Goal: Task Accomplishment & Management: Complete application form

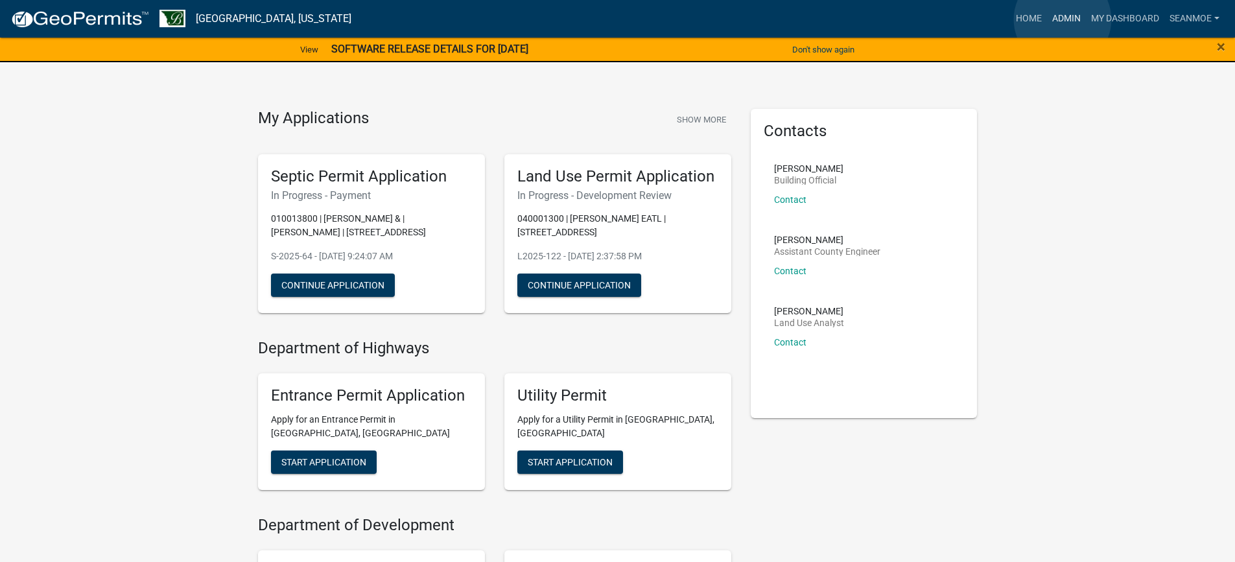
click at [1063, 19] on link "Admin" at bounding box center [1066, 18] width 39 height 25
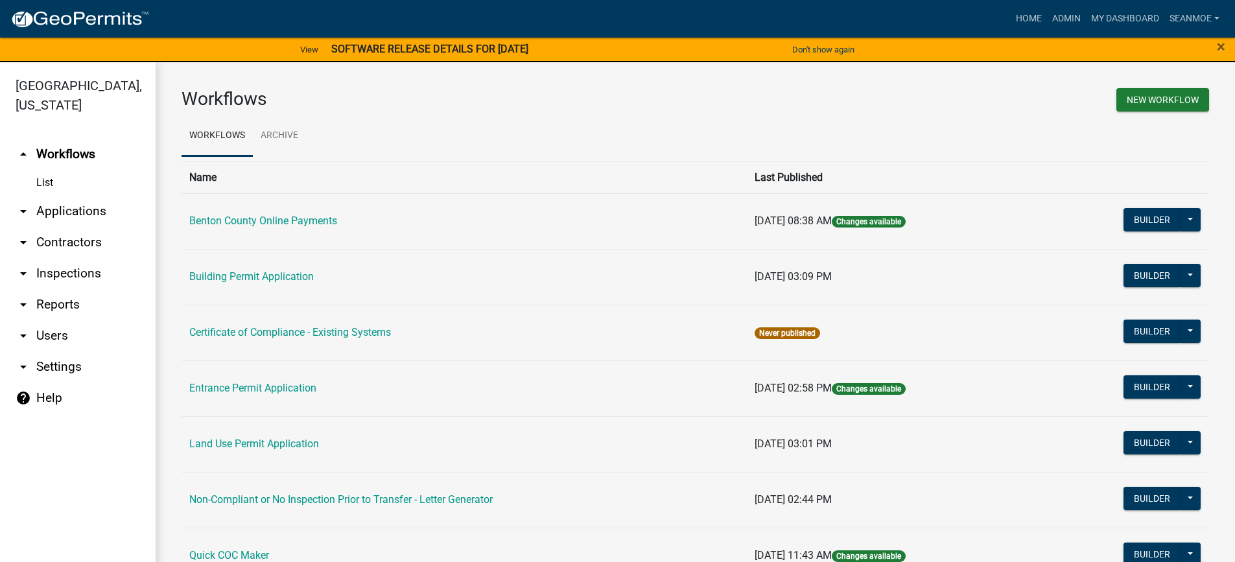
click at [63, 212] on link "arrow_drop_down Applications" at bounding box center [78, 211] width 156 height 31
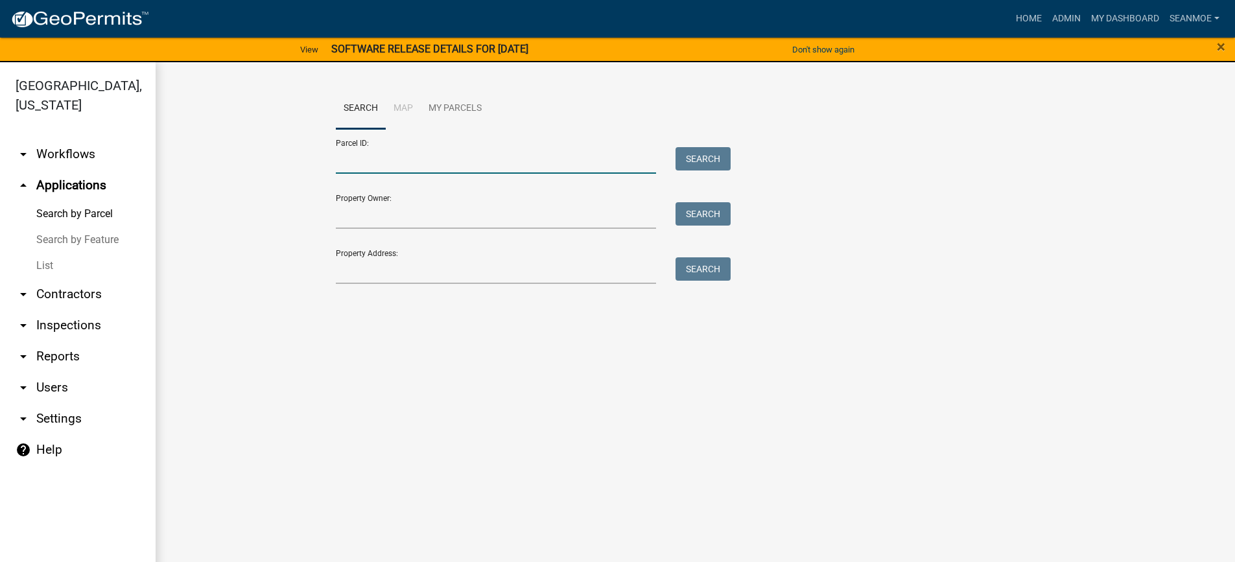
click at [385, 161] on input "Parcel ID:" at bounding box center [496, 160] width 321 height 27
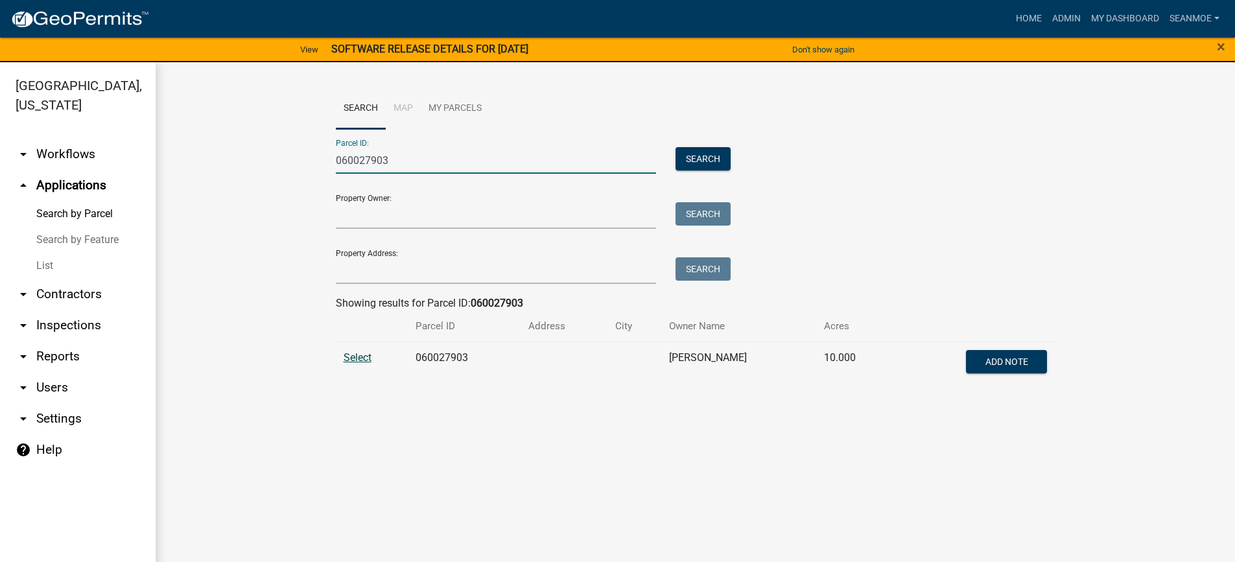
type input "060027903"
click at [355, 360] on span "Select" at bounding box center [358, 357] width 28 height 12
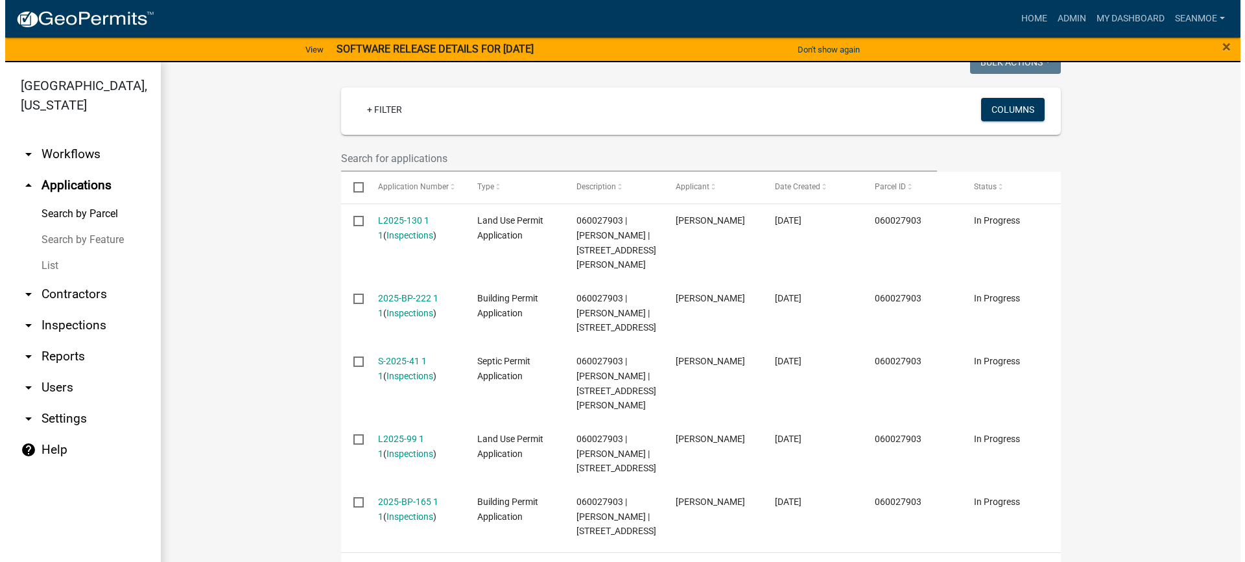
scroll to position [322, 0]
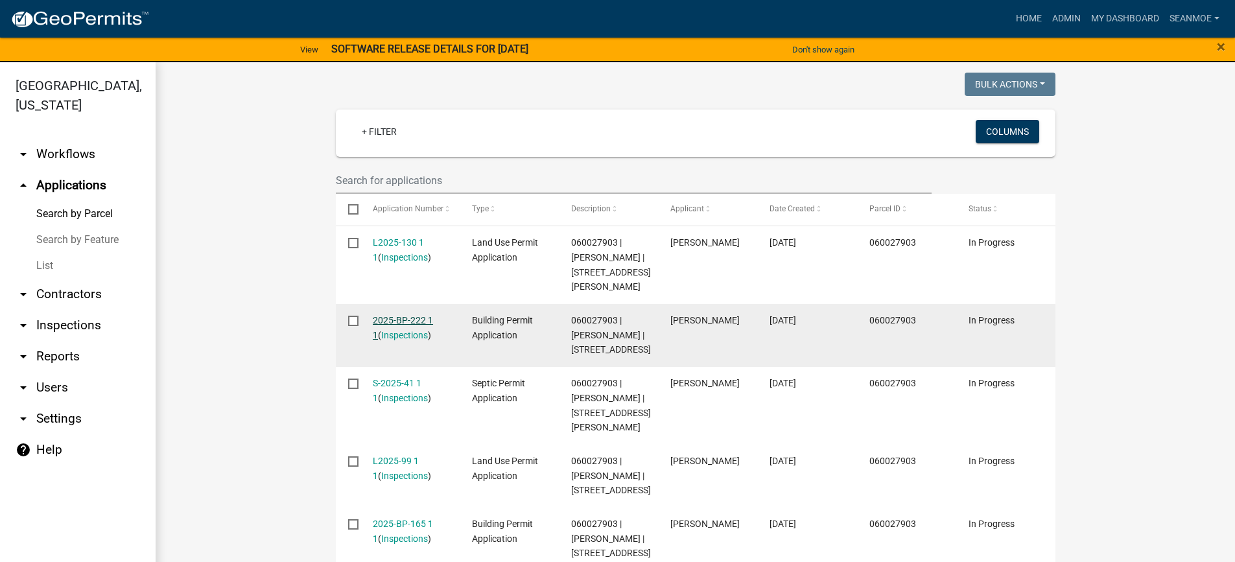
click at [417, 331] on link "2025-BP-222 1 1" at bounding box center [403, 327] width 60 height 25
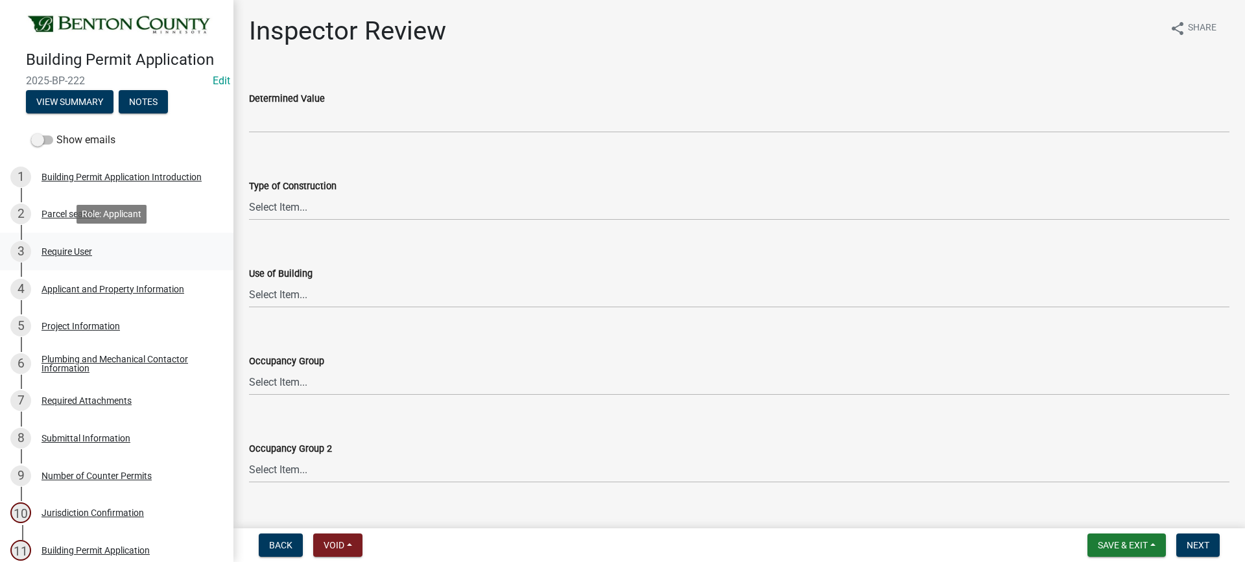
click at [80, 251] on div "Require User" at bounding box center [66, 251] width 51 height 9
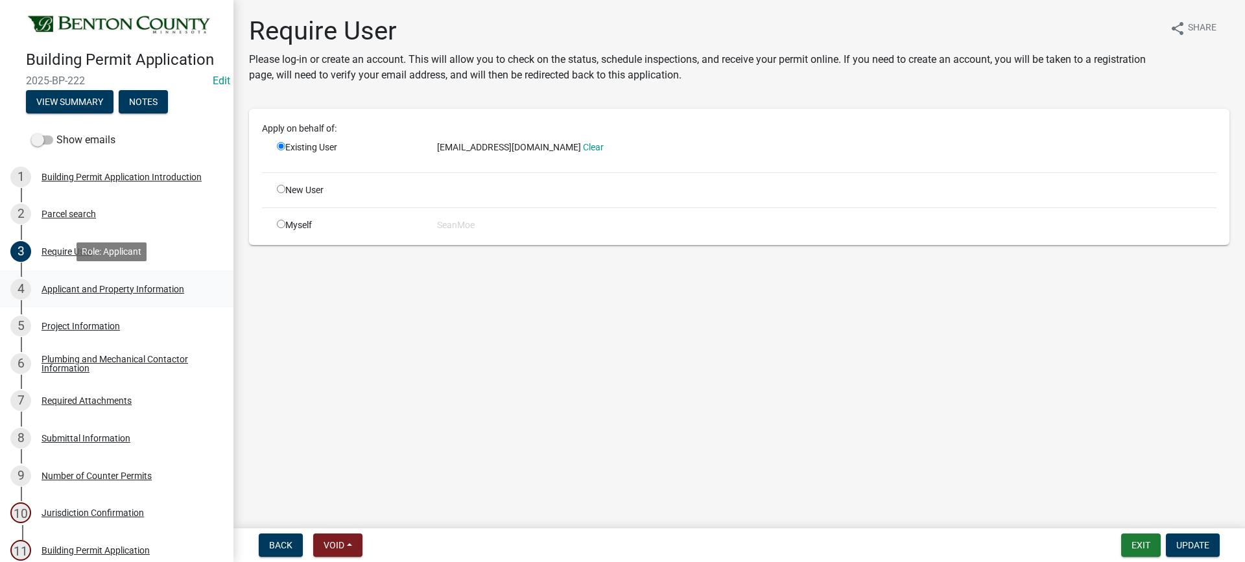
click at [112, 287] on div "Applicant and Property Information" at bounding box center [112, 289] width 143 height 9
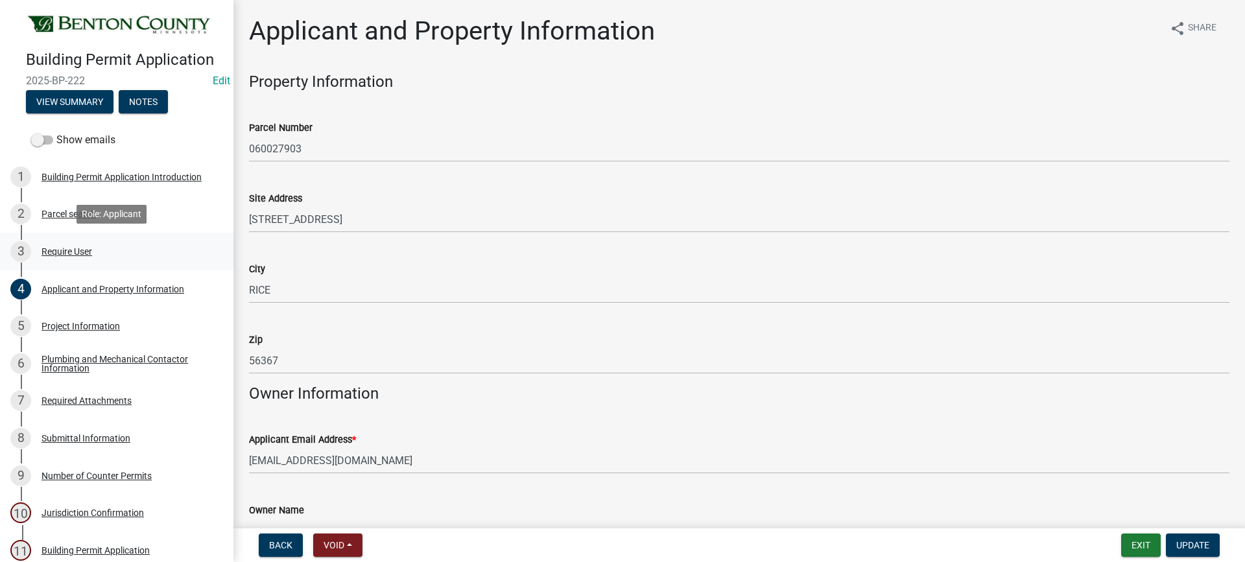
click at [79, 252] on div "Require User" at bounding box center [66, 251] width 51 height 9
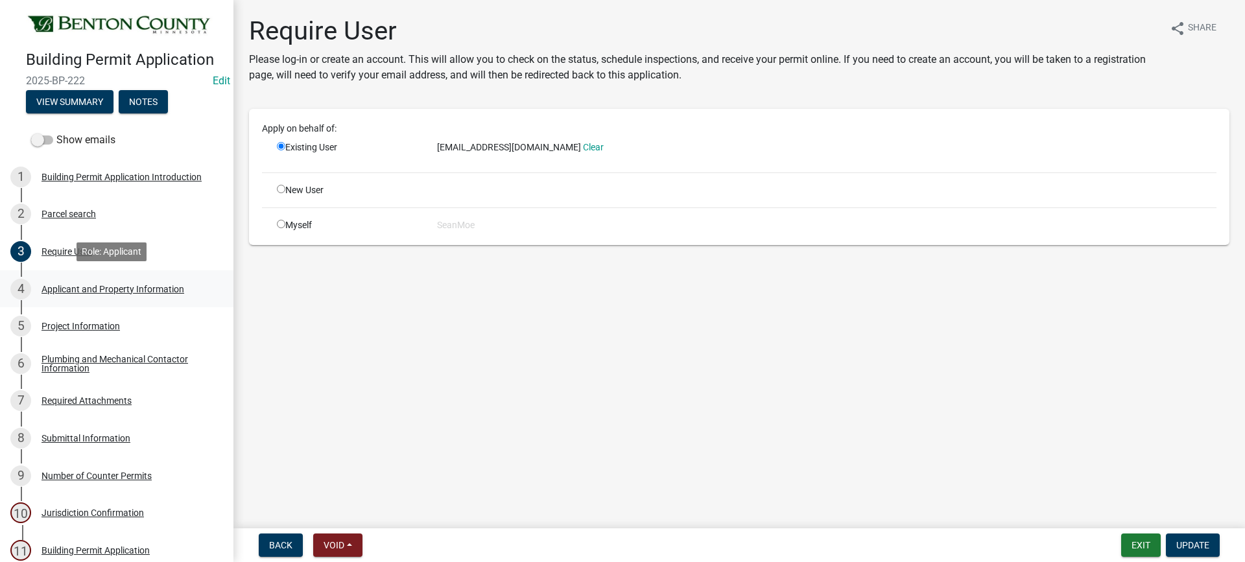
click at [129, 285] on div "Applicant and Property Information" at bounding box center [112, 289] width 143 height 9
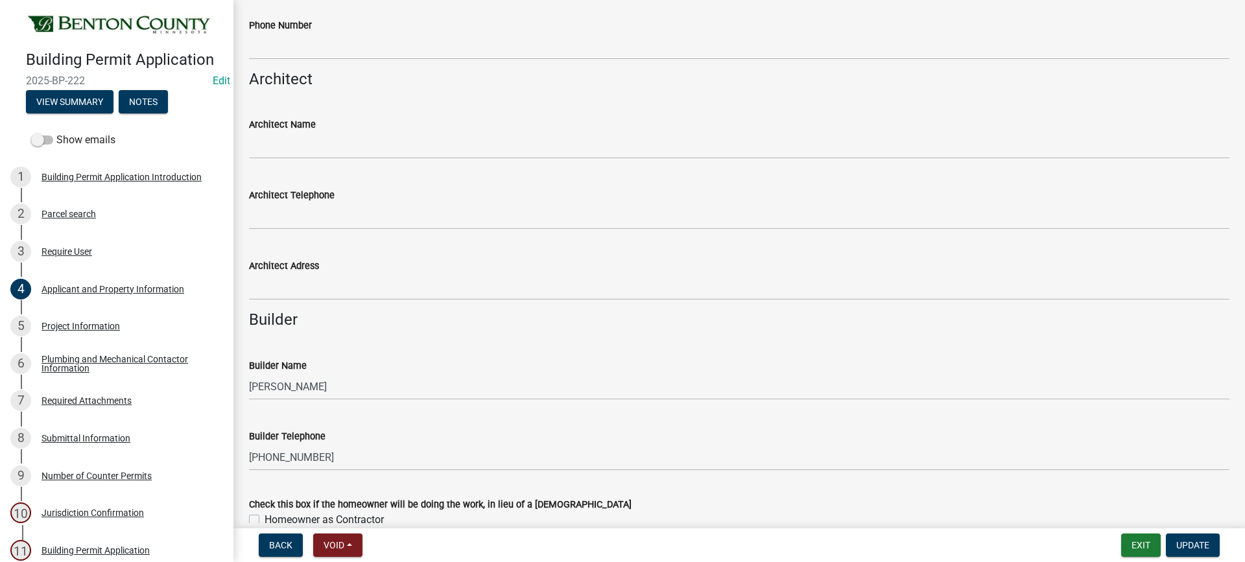
scroll to position [1037, 0]
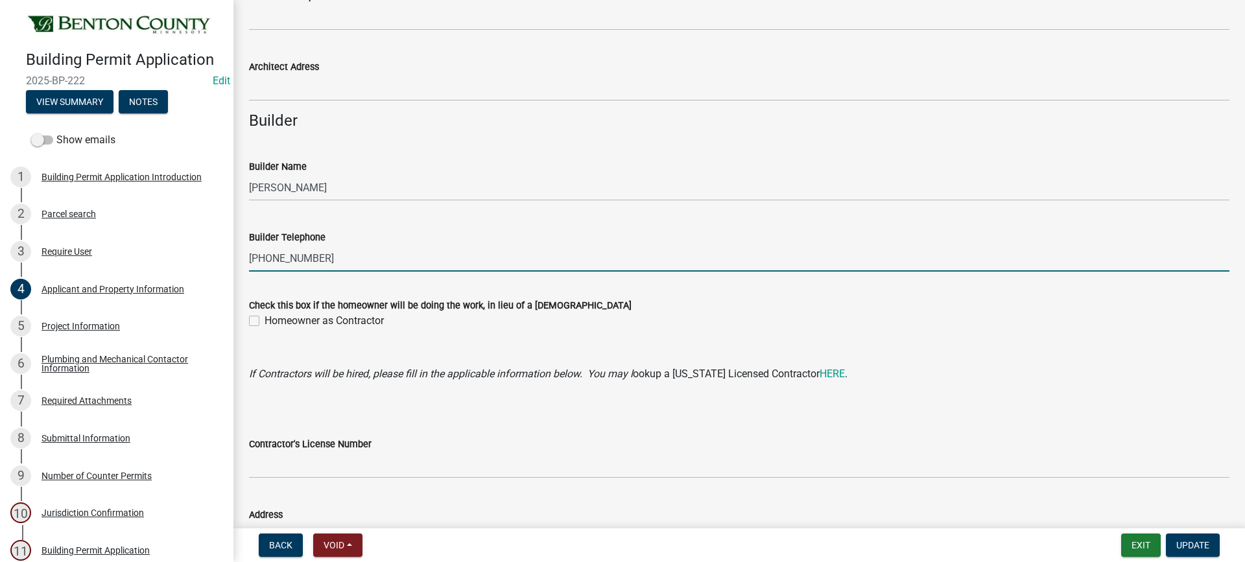
drag, startPoint x: 319, startPoint y: 261, endPoint x: 246, endPoint y: 255, distance: 72.9
click at [246, 255] on div "Builder Telephone 320-260-6915" at bounding box center [739, 241] width 1000 height 60
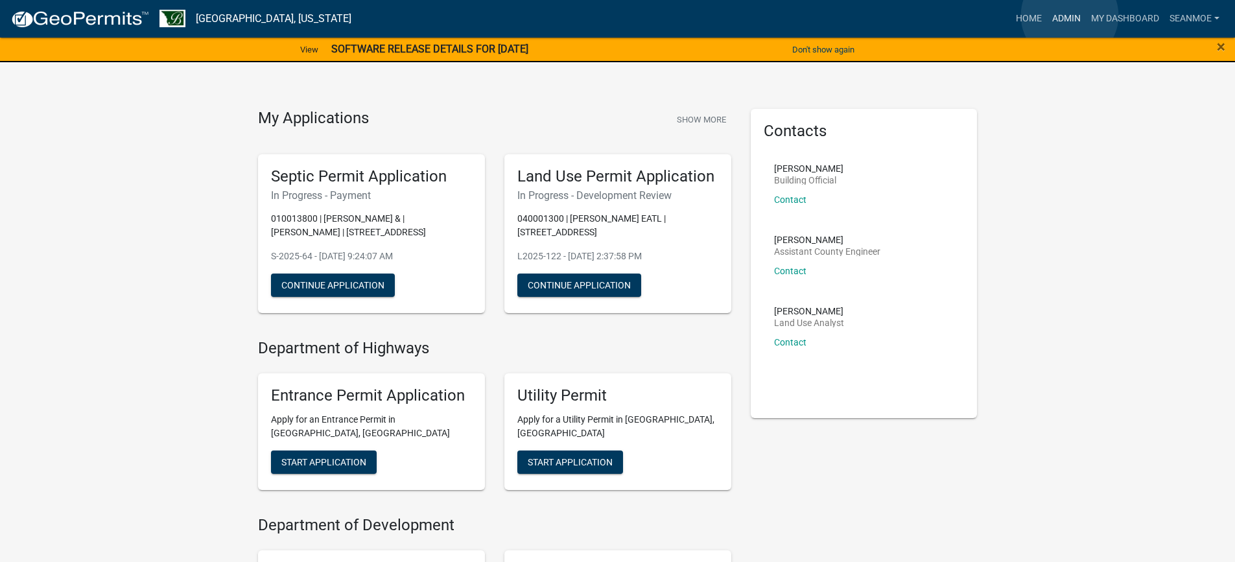
click at [1070, 16] on link "Admin" at bounding box center [1066, 18] width 39 height 25
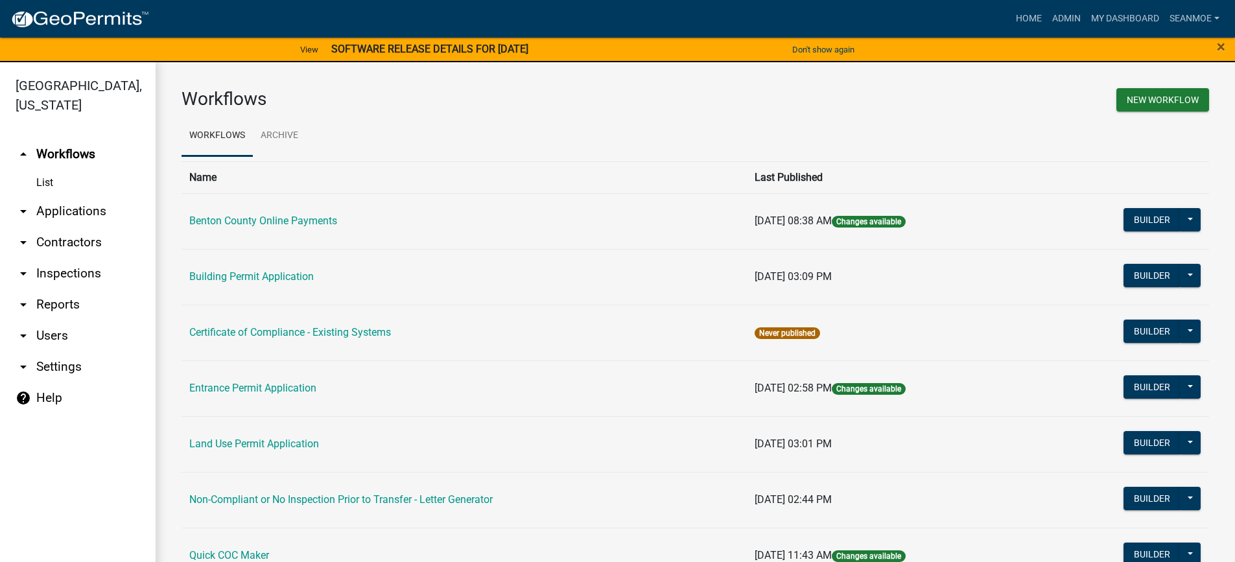
click at [68, 211] on link "arrow_drop_down Applications" at bounding box center [78, 211] width 156 height 31
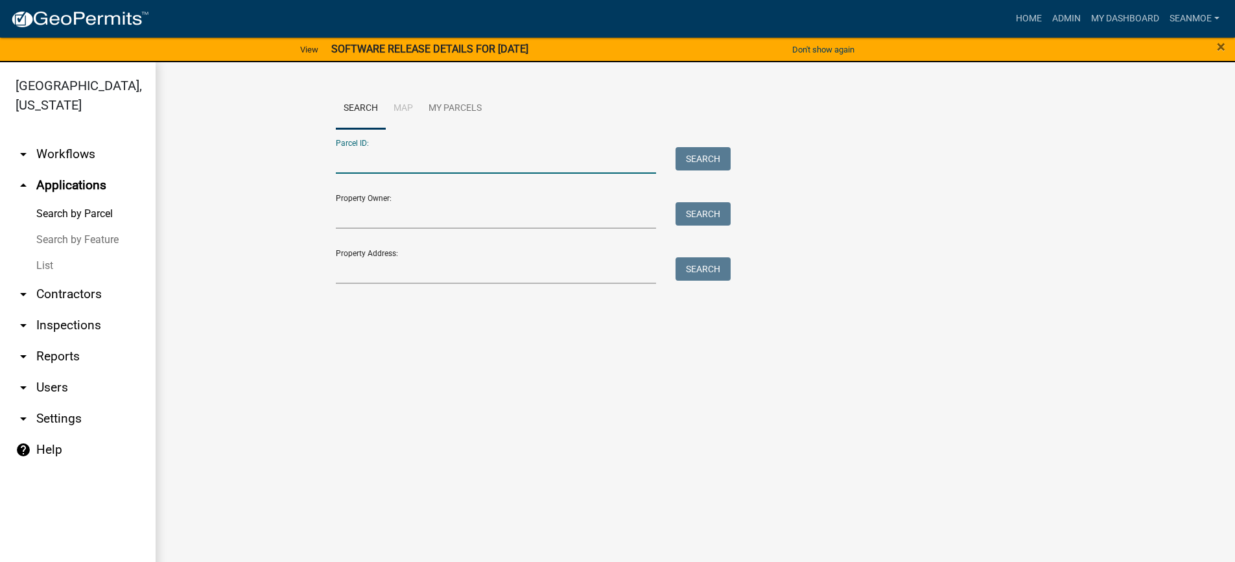
click at [406, 162] on input "Parcel ID:" at bounding box center [496, 160] width 321 height 27
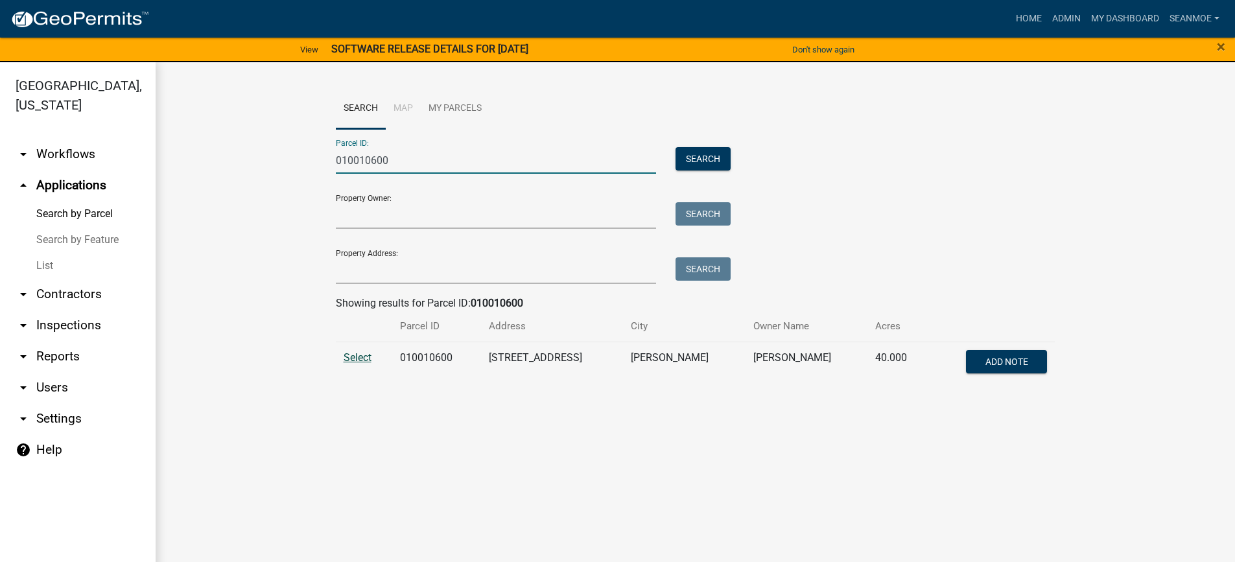
type input "010010600"
click at [357, 361] on span "Select" at bounding box center [358, 357] width 28 height 12
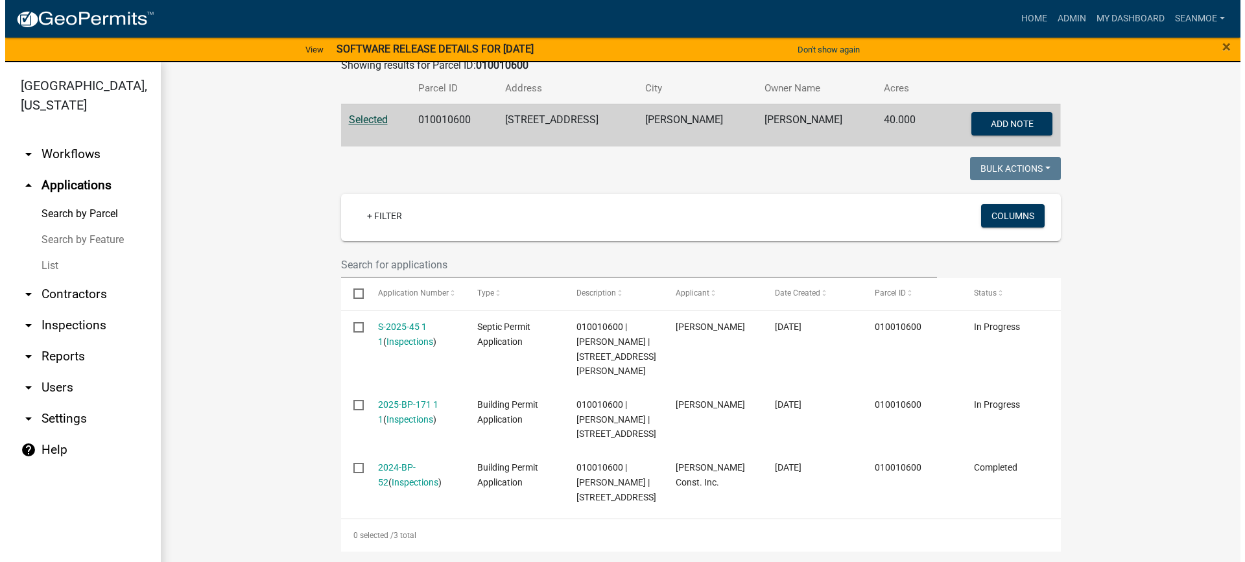
scroll to position [326, 0]
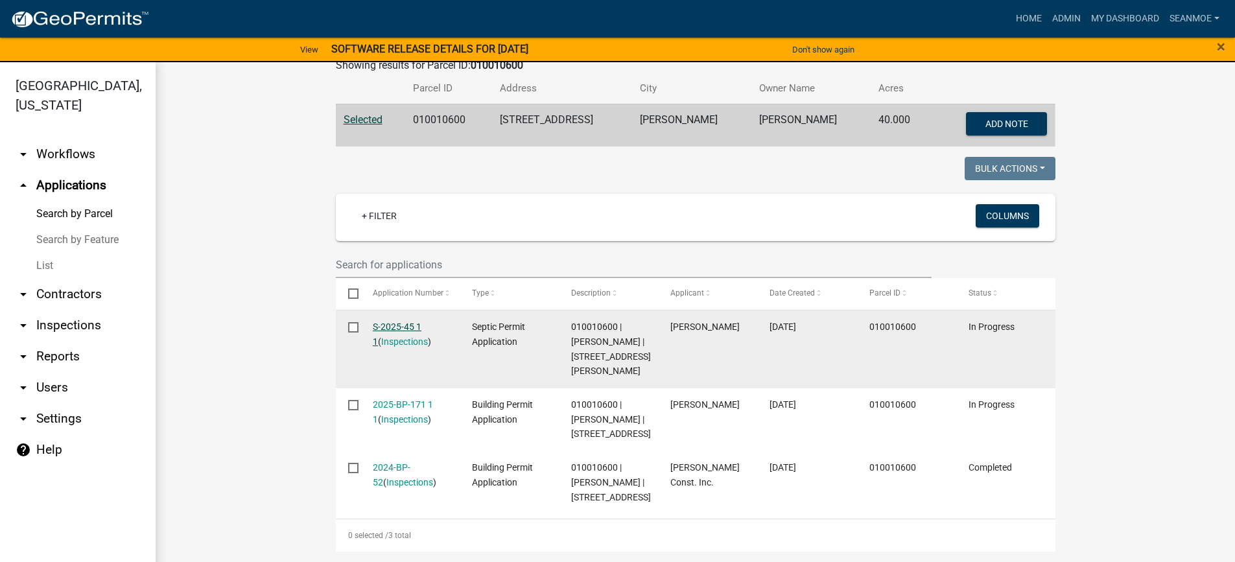
click at [409, 322] on link "S-2025-45 1 1" at bounding box center [397, 334] width 49 height 25
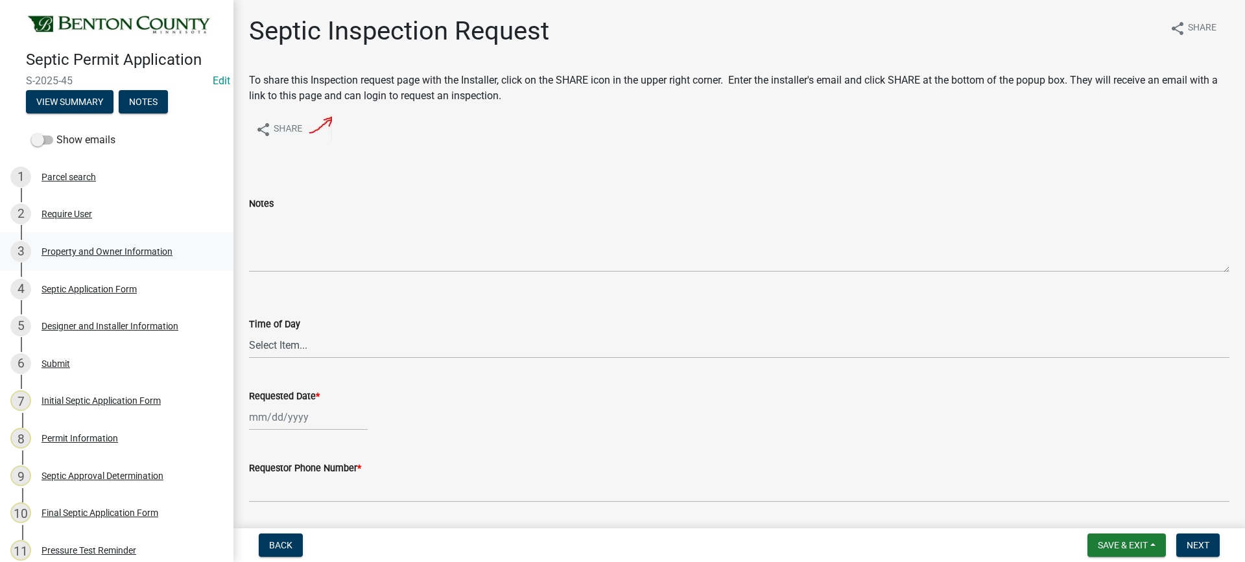
click at [67, 248] on div "Property and Owner Information" at bounding box center [106, 251] width 131 height 9
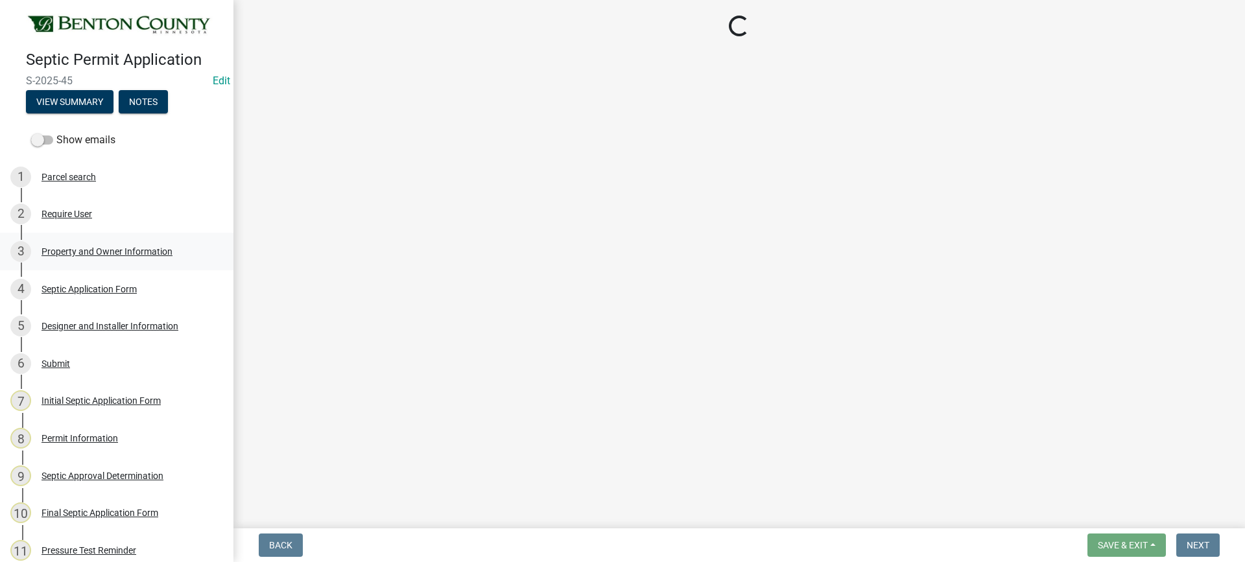
select select "3dace726-2193-4b77-872b-2fbbc186c502"
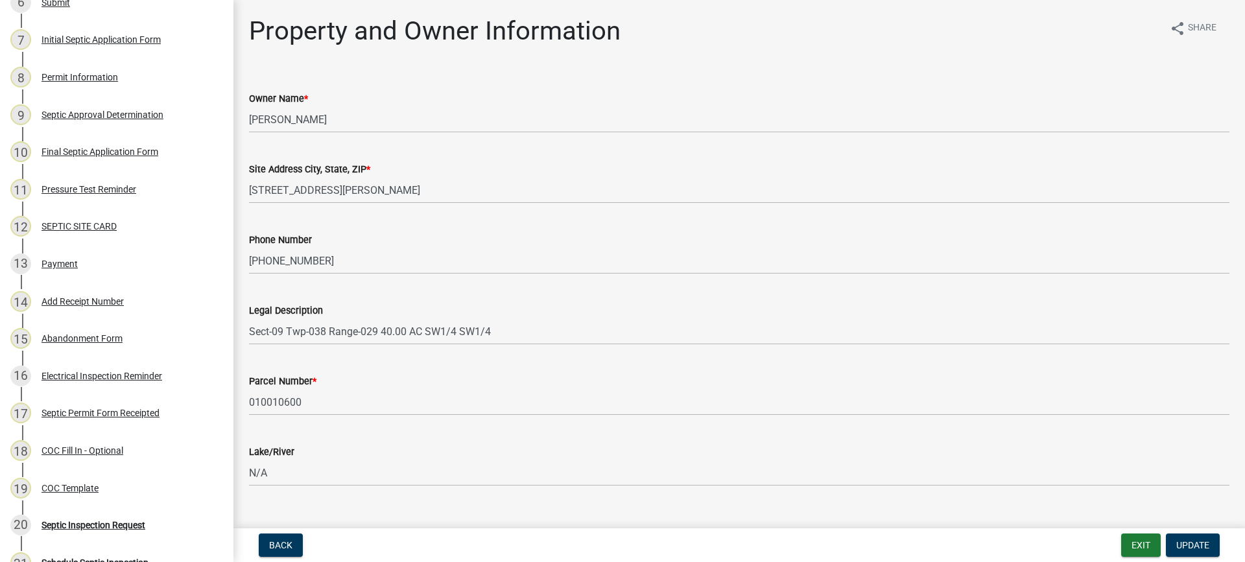
scroll to position [359, 0]
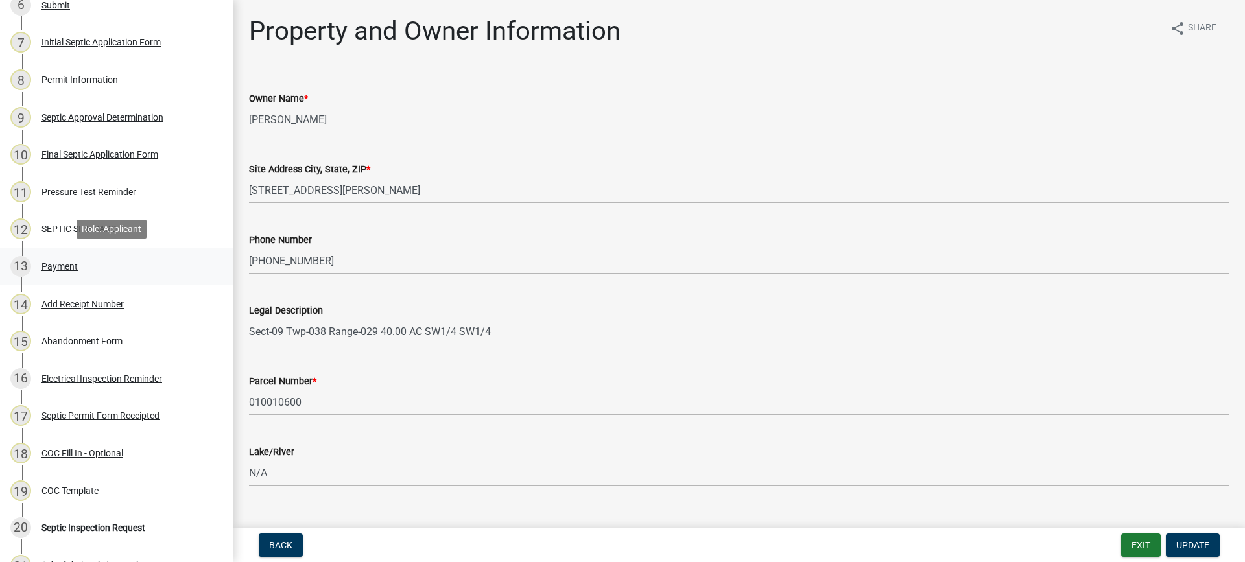
click at [71, 265] on div "Payment" at bounding box center [59, 266] width 36 height 9
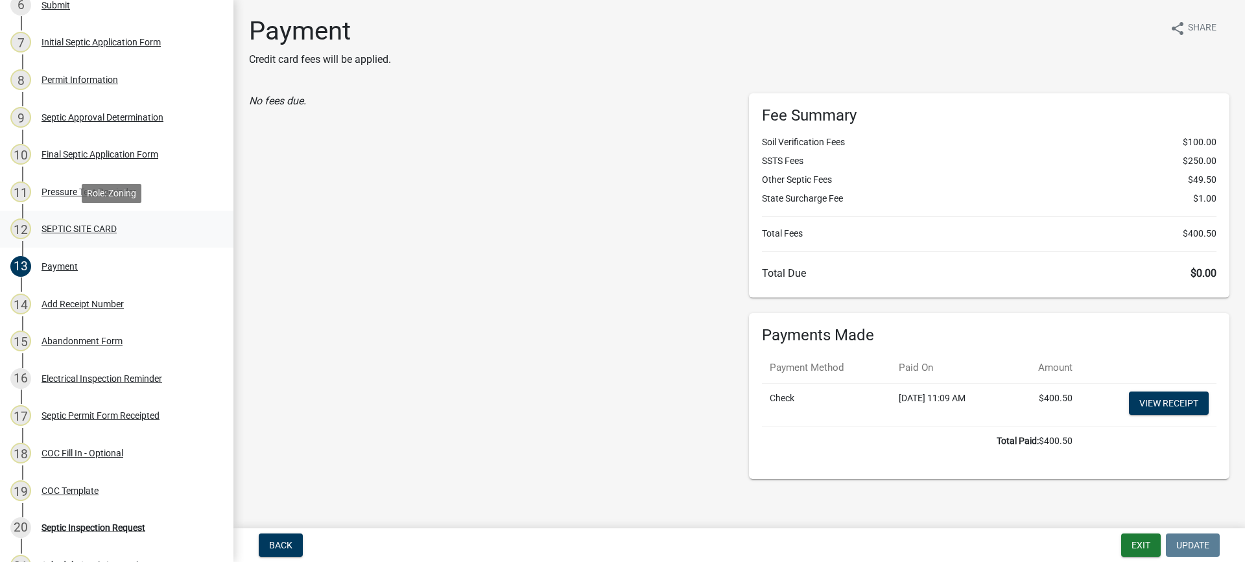
scroll to position [0, 0]
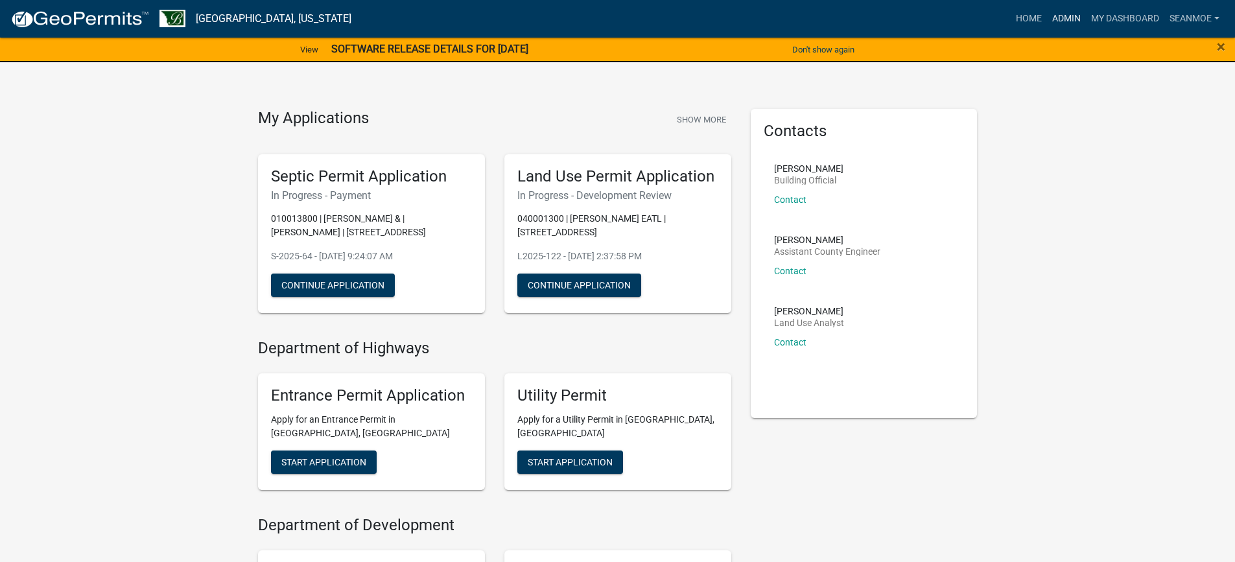
click at [1072, 18] on link "Admin" at bounding box center [1066, 18] width 39 height 25
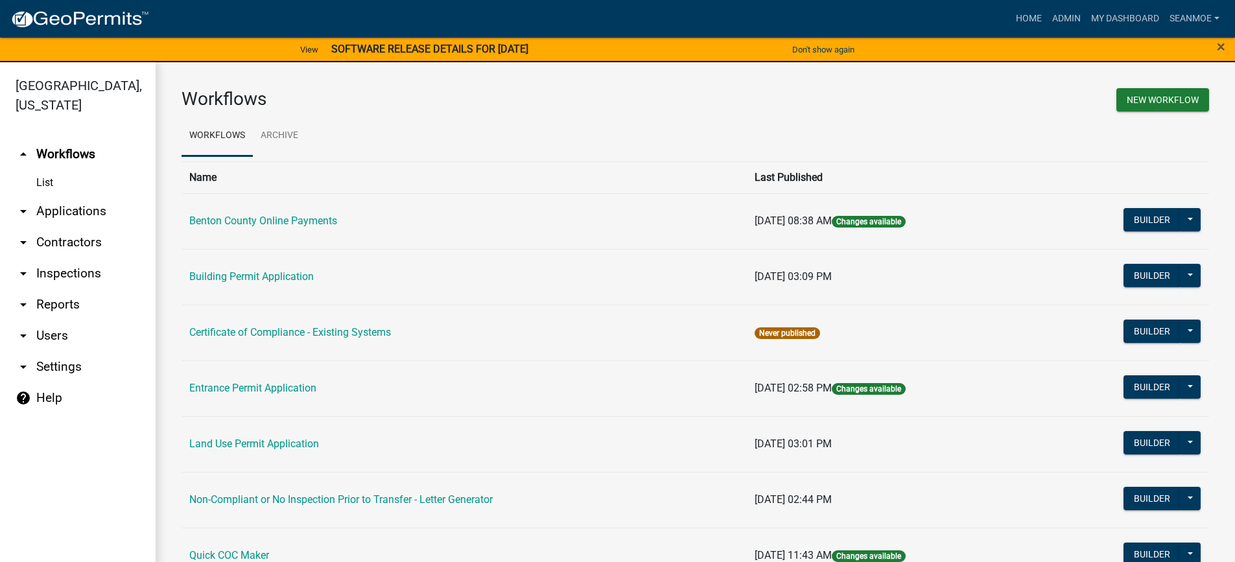
click at [85, 207] on link "arrow_drop_down Applications" at bounding box center [78, 211] width 156 height 31
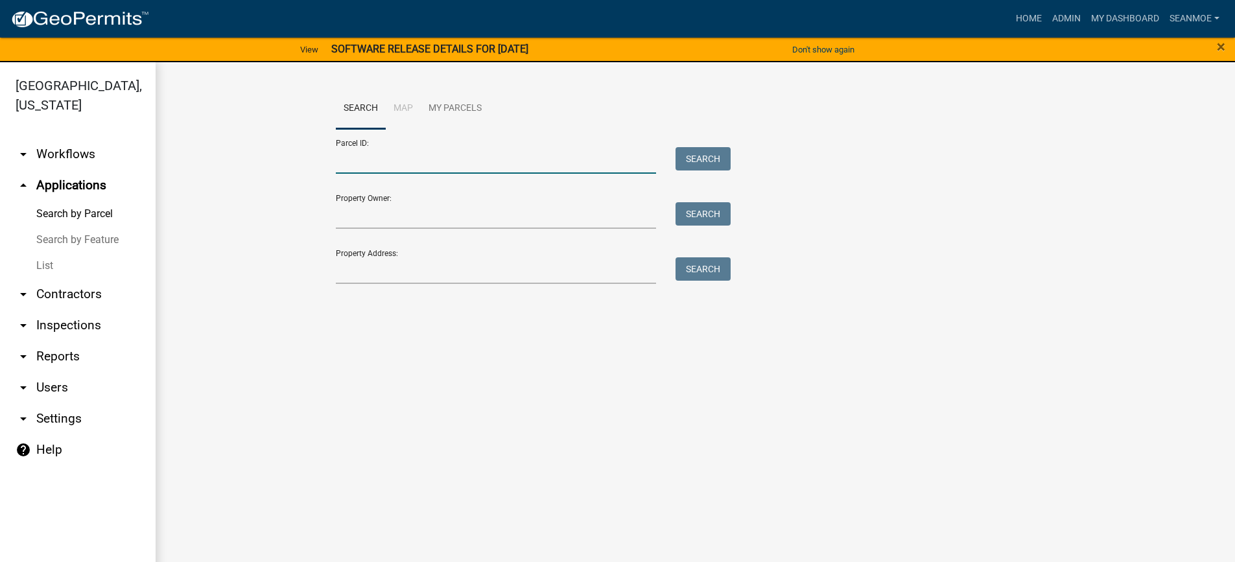
click at [410, 167] on input "Parcel ID:" at bounding box center [496, 160] width 321 height 27
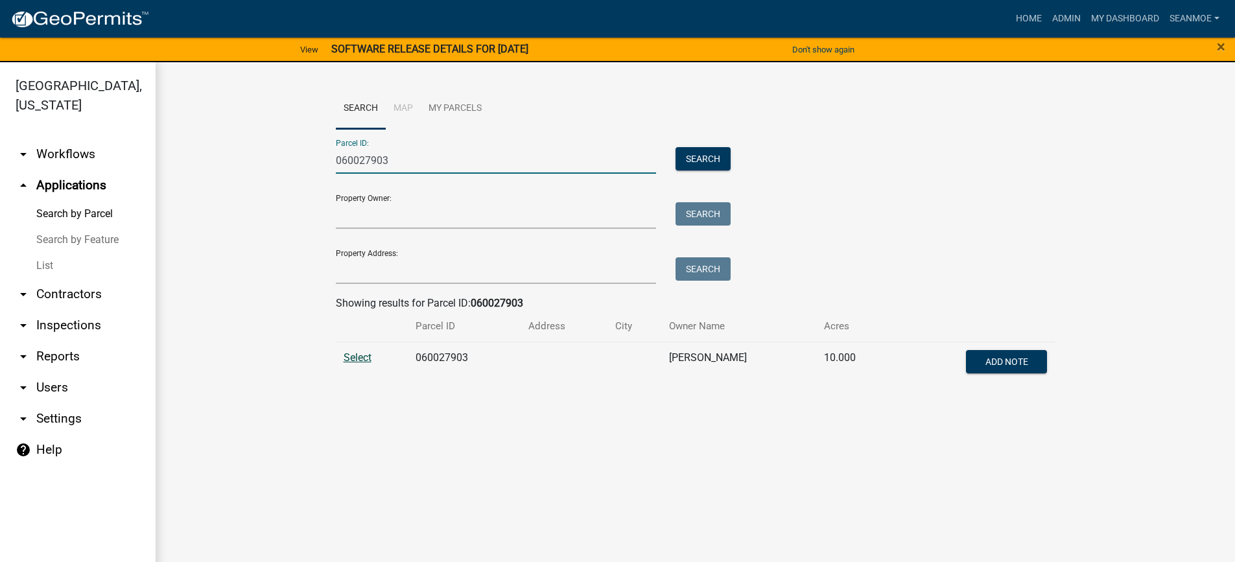
type input "060027903"
click at [363, 357] on span "Select" at bounding box center [358, 357] width 28 height 12
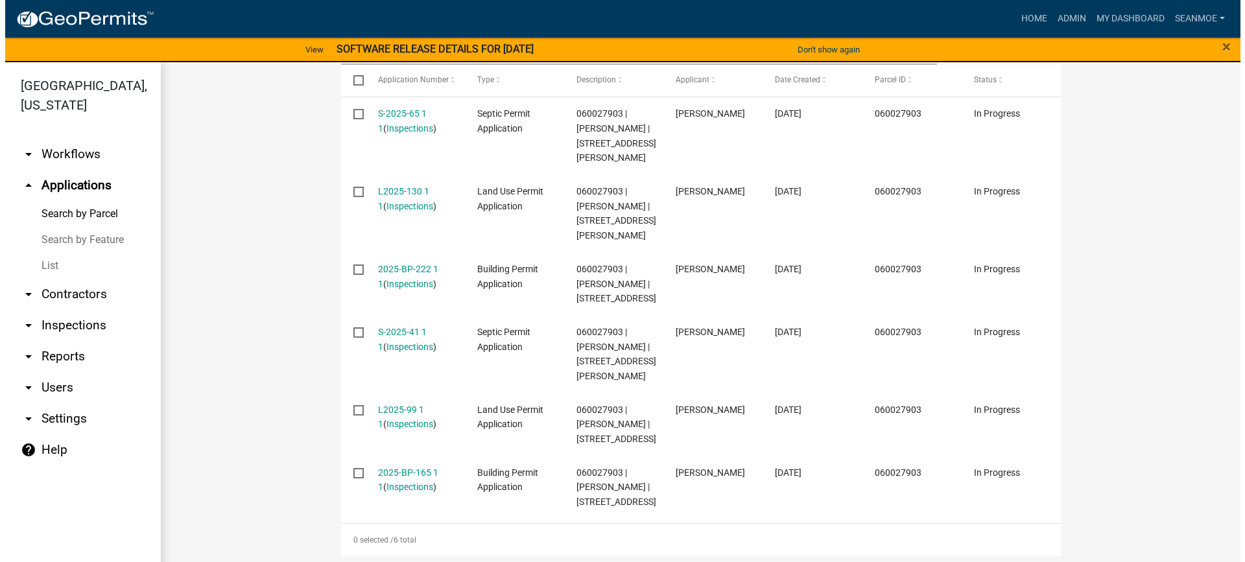
scroll to position [519, 0]
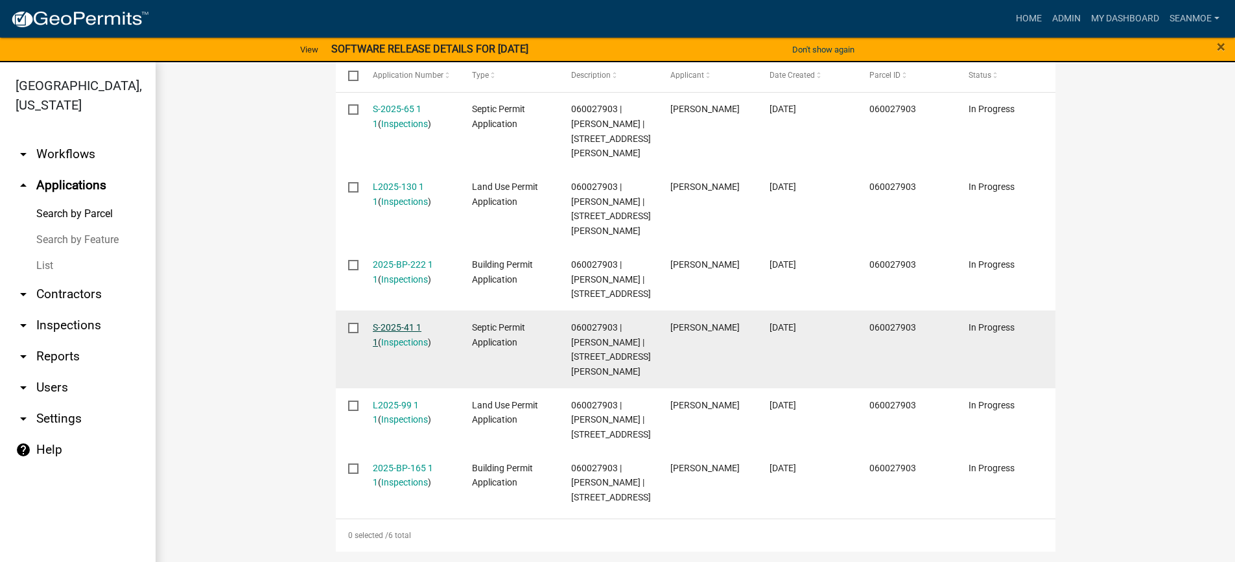
click at [398, 322] on link "S-2025-41 1 1" at bounding box center [397, 334] width 49 height 25
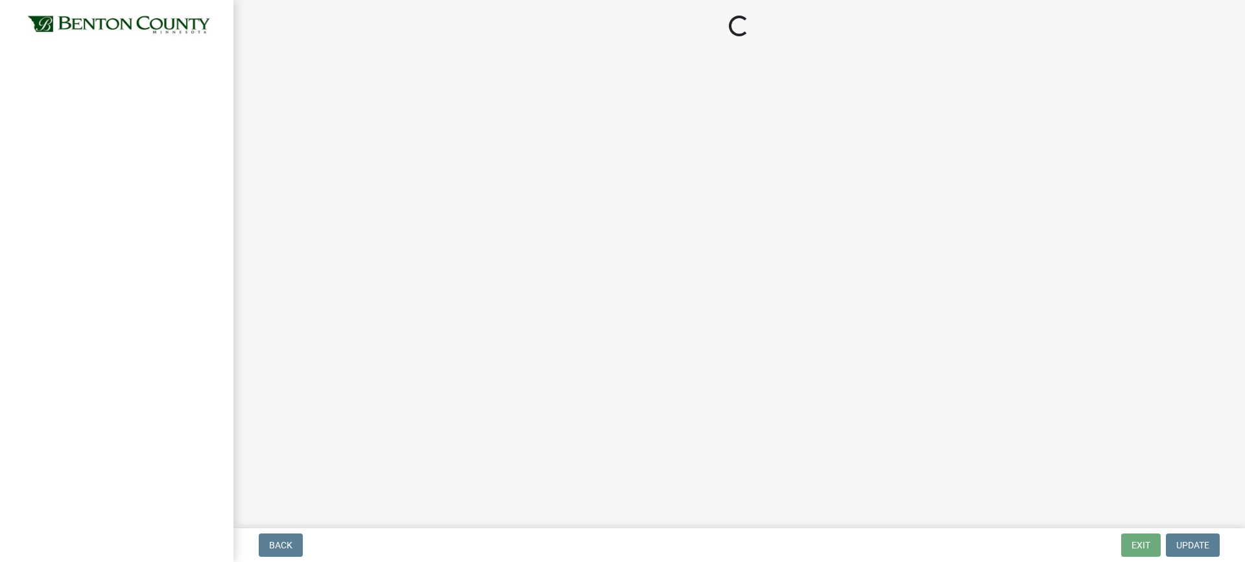
select select "3: 3"
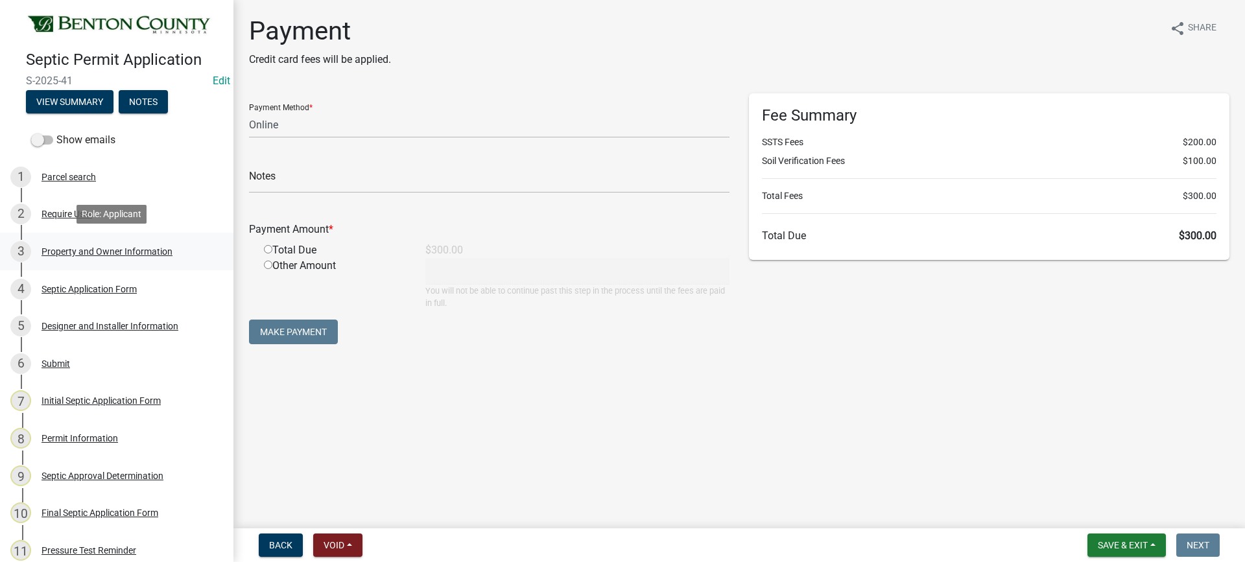
click at [156, 248] on div "Property and Owner Information" at bounding box center [106, 251] width 131 height 9
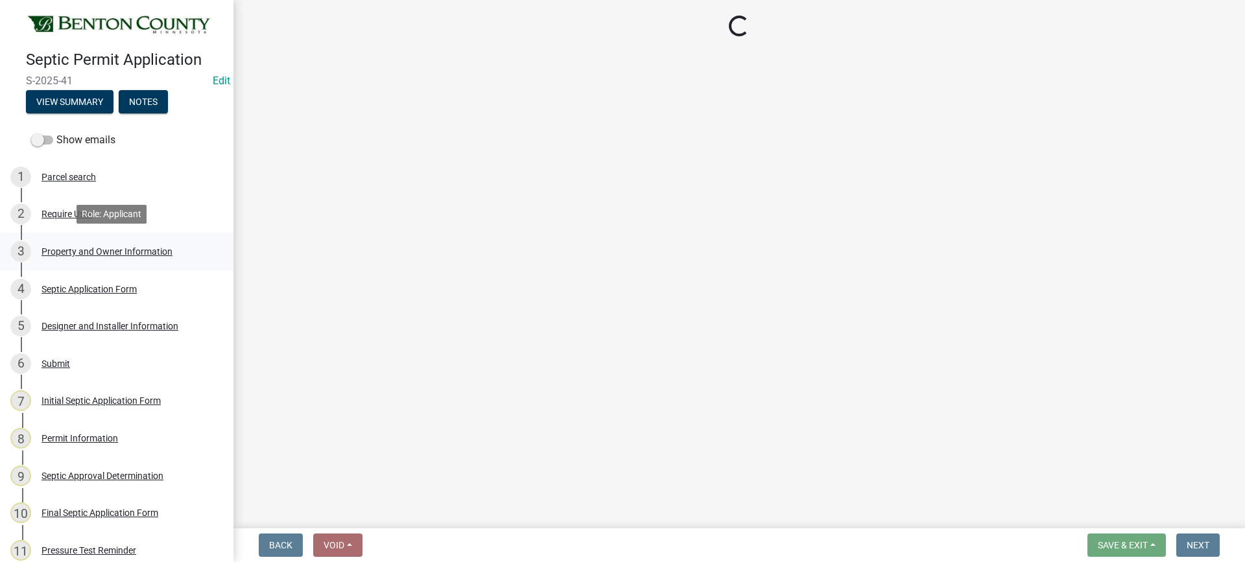
select select "3dace726-2193-4b77-872b-2fbbc186c502"
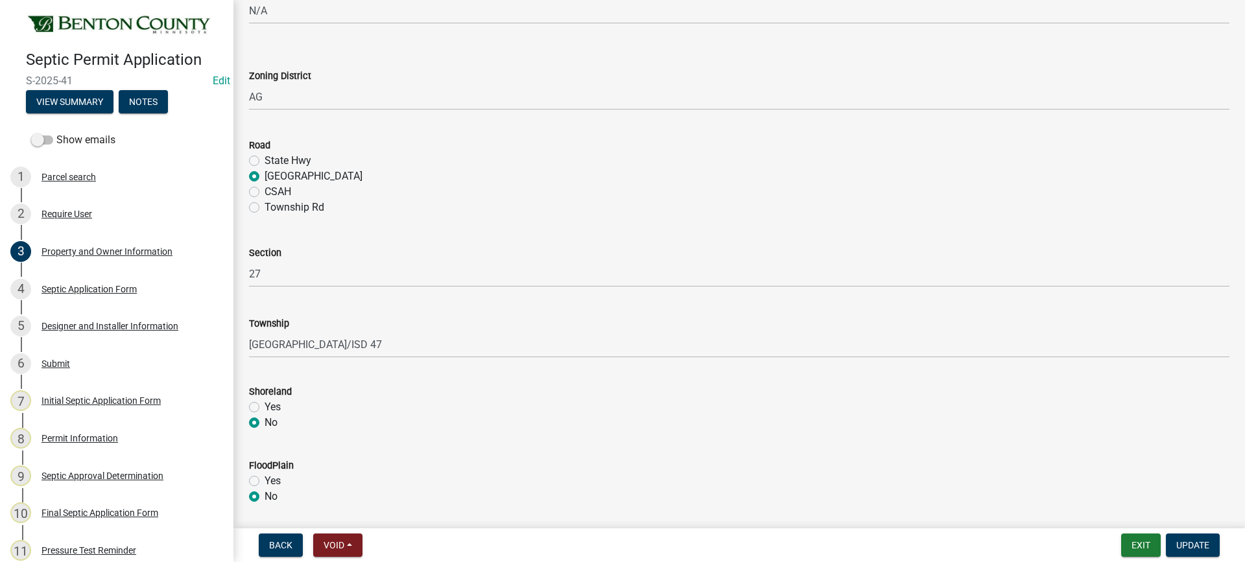
scroll to position [519, 0]
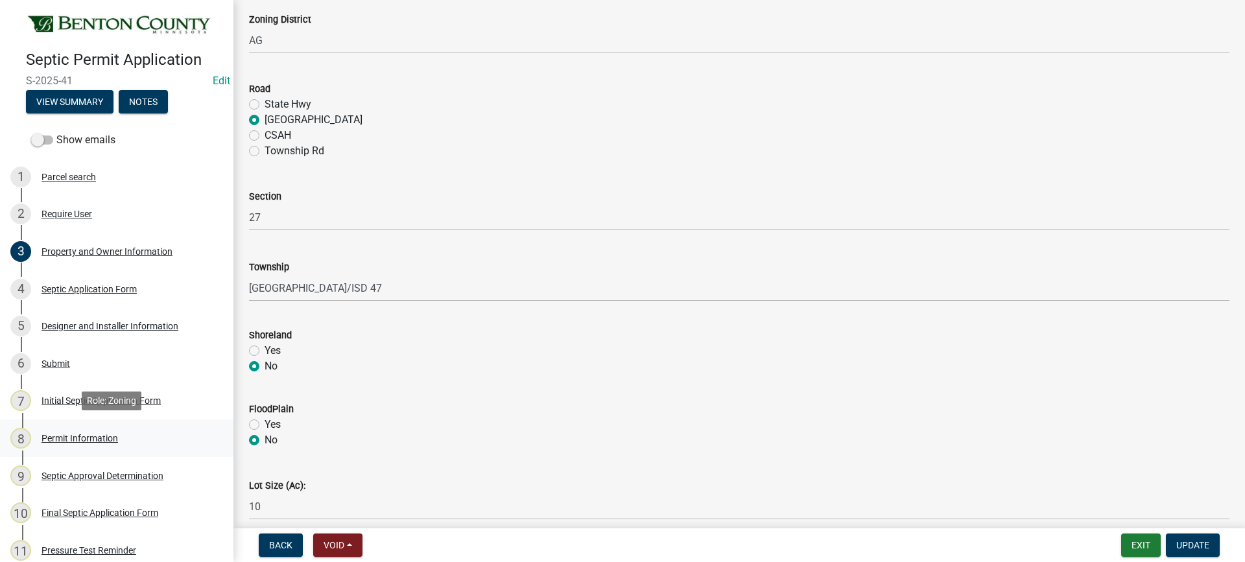
click at [90, 438] on div "Permit Information" at bounding box center [79, 438] width 77 height 9
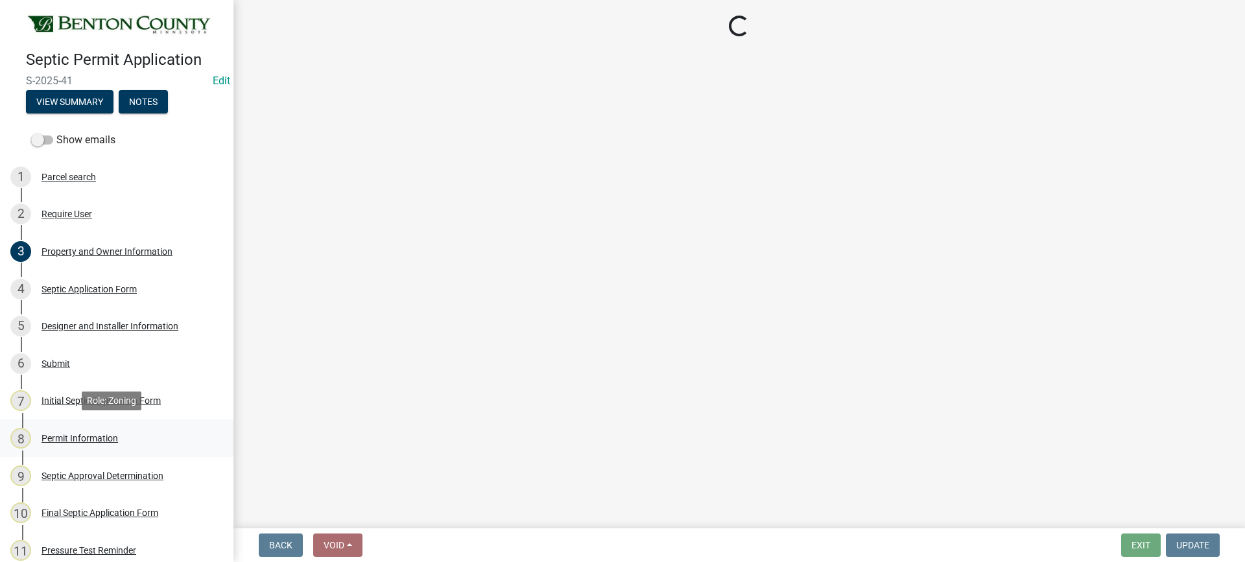
scroll to position [0, 0]
select select "0a4500bb-4fd9-4ccf-b4ac-1fe64115ddd4"
select select "deebcc19-7624-4d15-b207-414ef01bfd49"
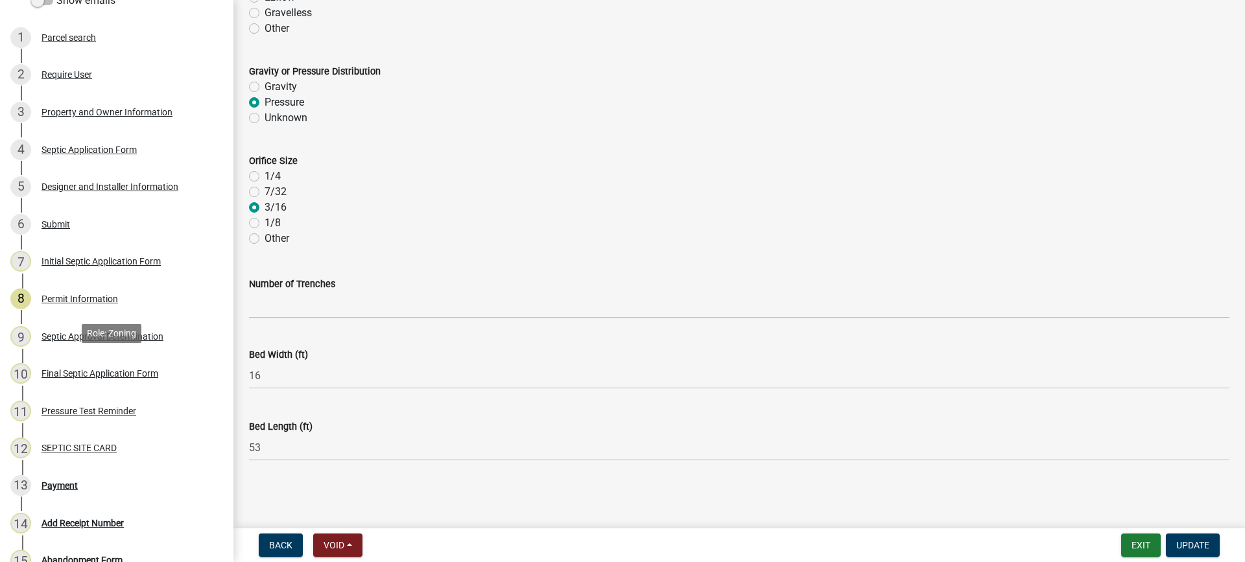
scroll to position [65, 0]
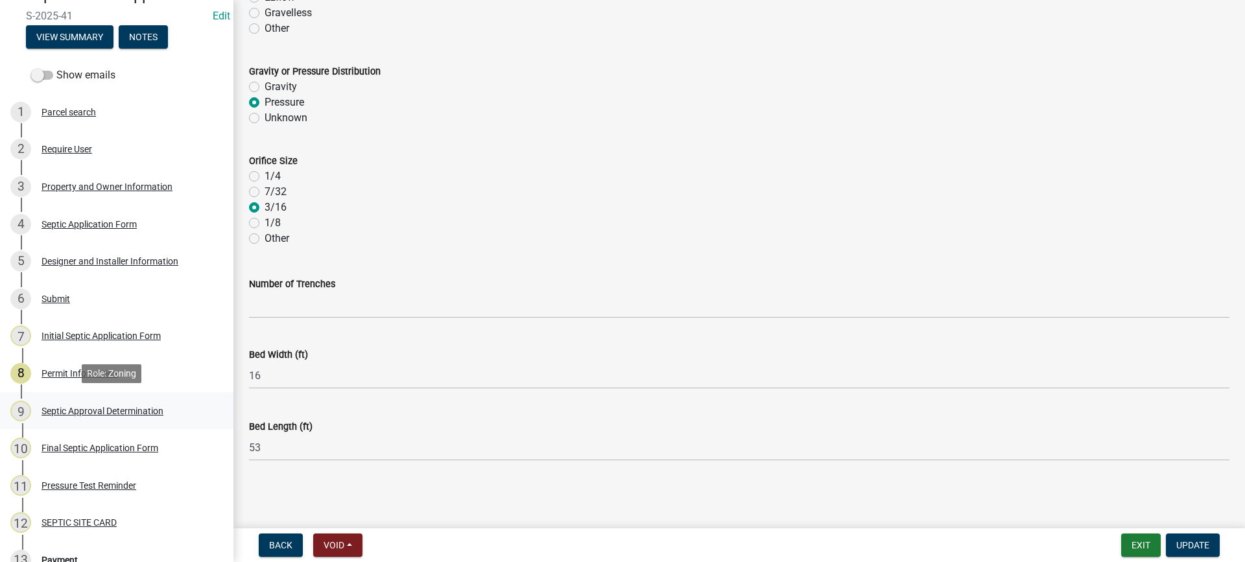
click at [145, 408] on div "Septic Approval Determination" at bounding box center [102, 411] width 122 height 9
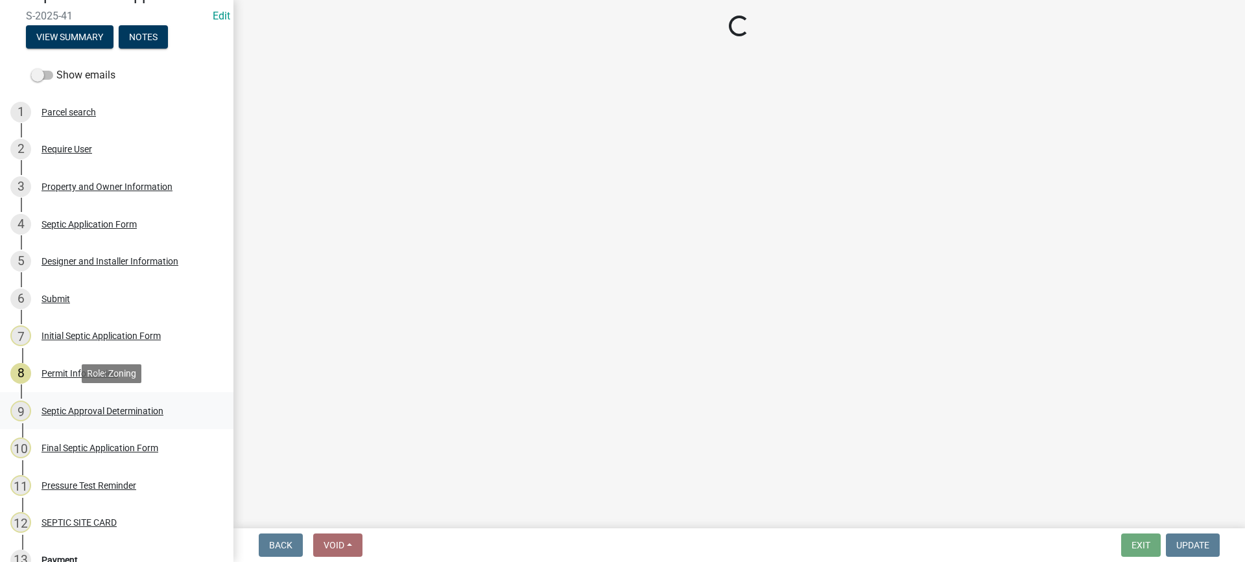
scroll to position [0, 0]
select select "d675f826-2bf1-4ce2-9ebe-43c1842a6c70"
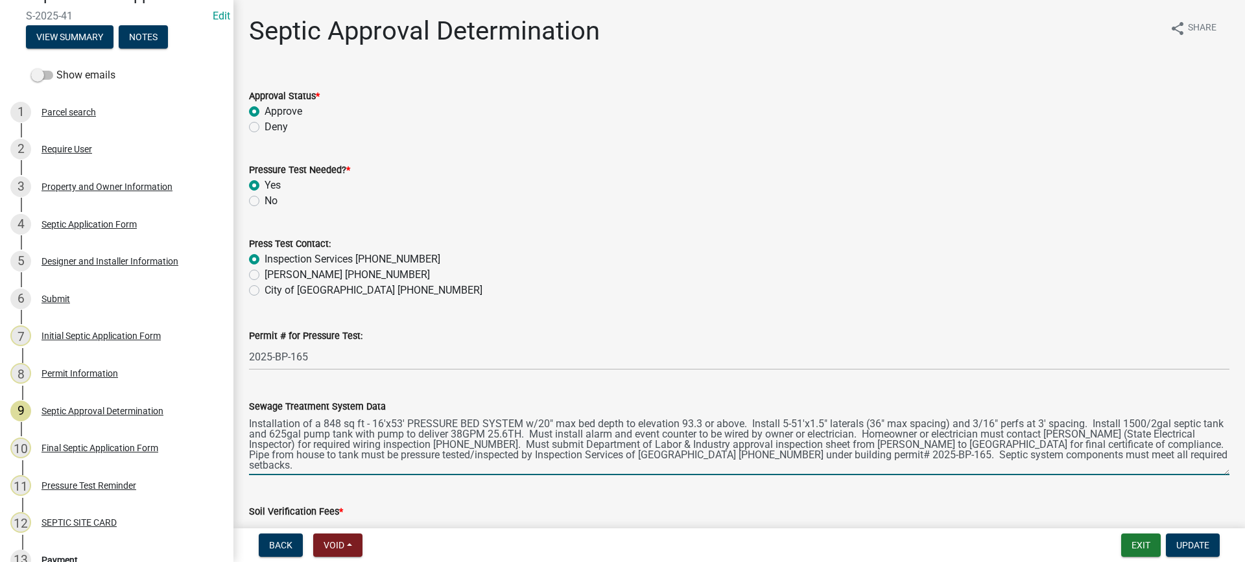
drag, startPoint x: 1170, startPoint y: 456, endPoint x: 252, endPoint y: 421, distance: 918.7
click at [252, 421] on textarea "Installation of a 848 sq ft - 16'x53' PRESSURE BED SYSTEM w/20" max bed depth t…" at bounding box center [739, 444] width 980 height 61
click at [1188, 460] on textarea "Installation of a 848 sq ft - 16'x53' PRESSURE BED SYSTEM w/20" max bed depth t…" at bounding box center [739, 444] width 980 height 61
click at [1169, 464] on textarea "Installation of a 848 sq ft - 16'x53' PRESSURE BED SYSTEM w/20" max bed depth t…" at bounding box center [739, 444] width 980 height 61
drag, startPoint x: 1190, startPoint y: 462, endPoint x: 241, endPoint y: 419, distance: 950.1
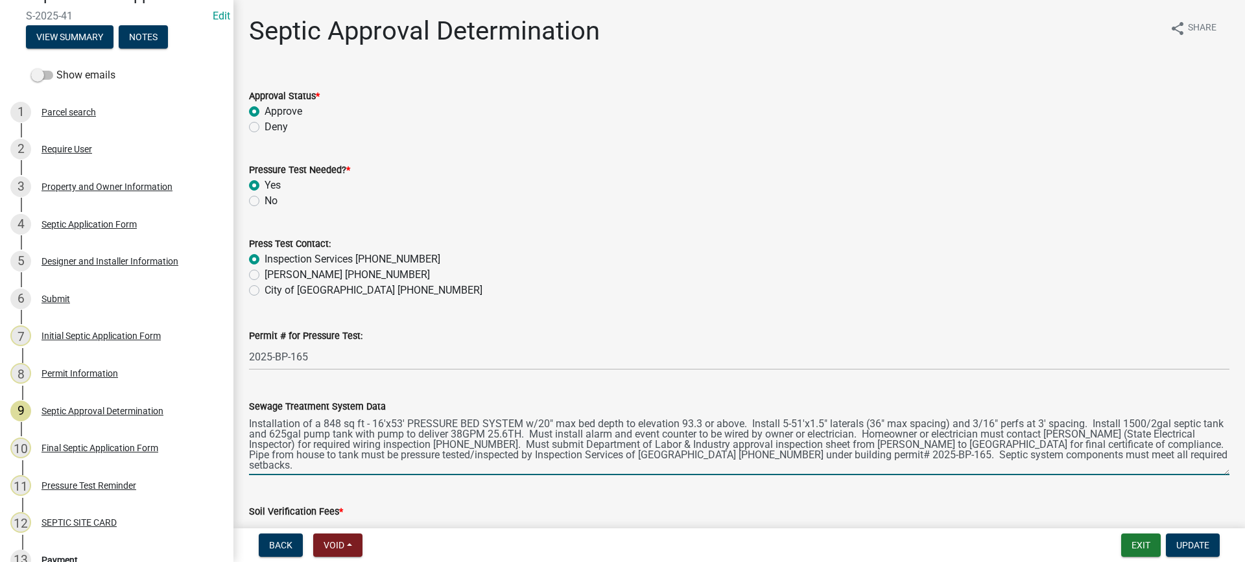
click at [241, 420] on div "Sewage Treatment System Data Installation of a 848 sq ft - 16'x53' PRESSURE BED…" at bounding box center [739, 428] width 1000 height 95
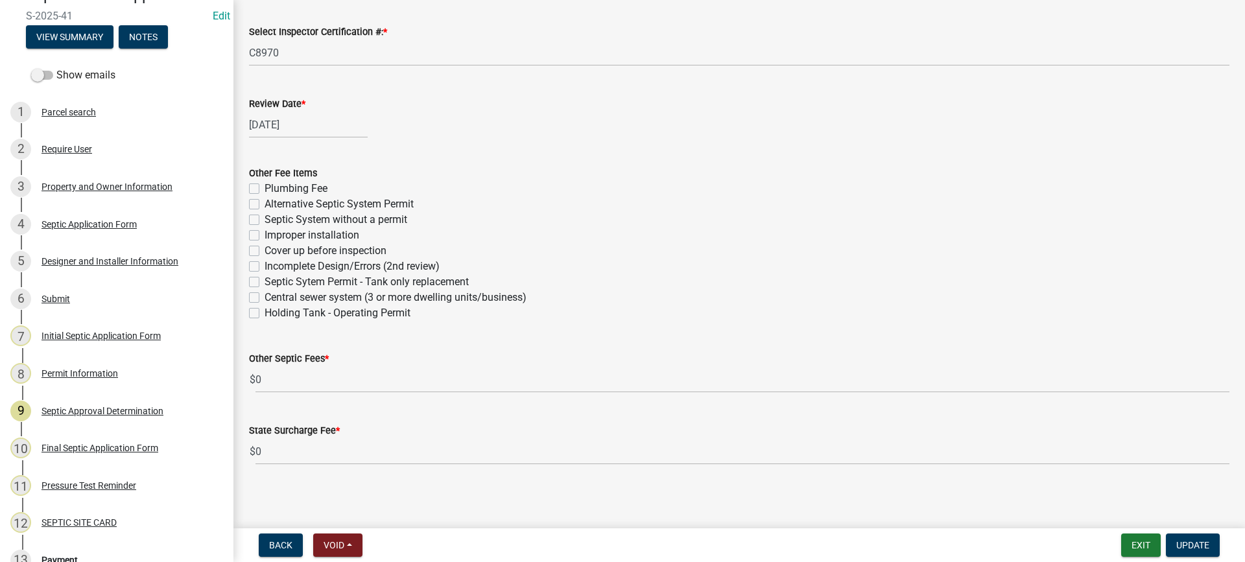
scroll to position [733, 0]
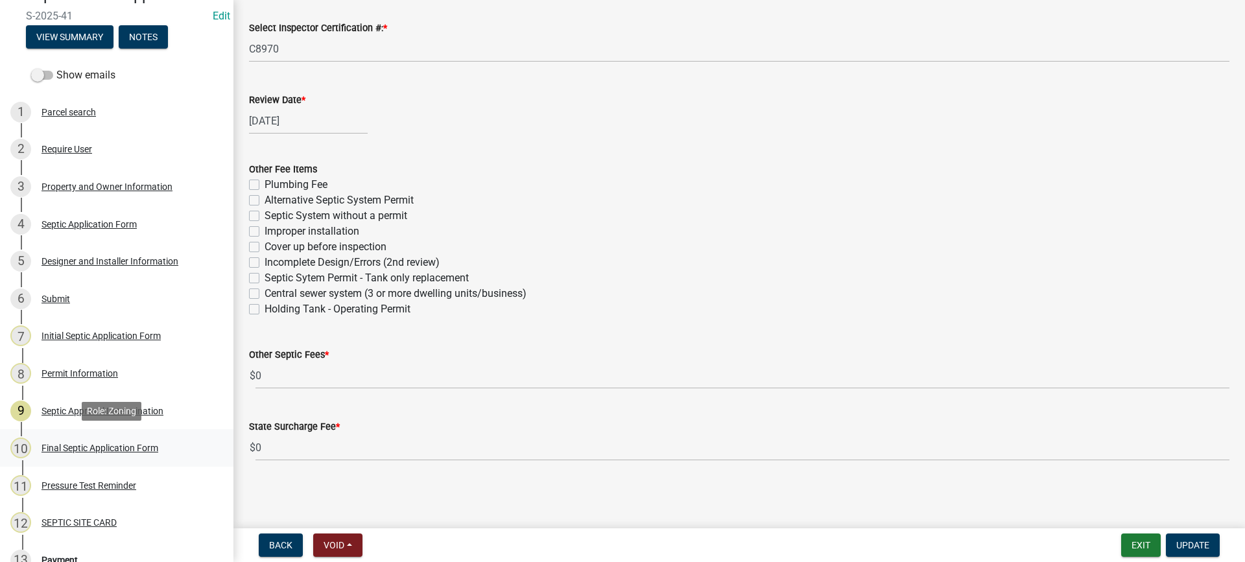
click at [128, 447] on div "Final Septic Application Form" at bounding box center [99, 447] width 117 height 9
